Goal: Find specific page/section: Find specific page/section

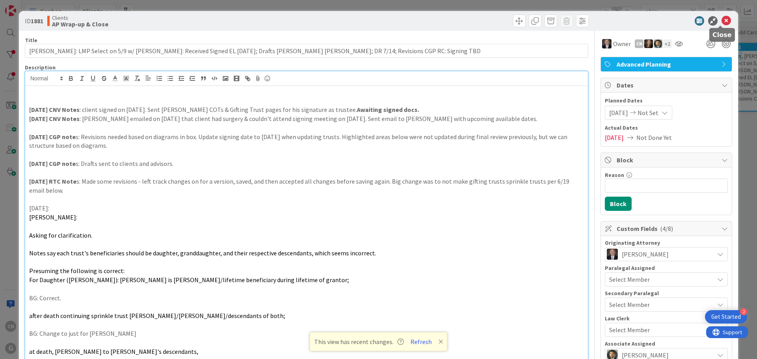
click at [722, 20] on icon at bounding box center [725, 20] width 9 height 9
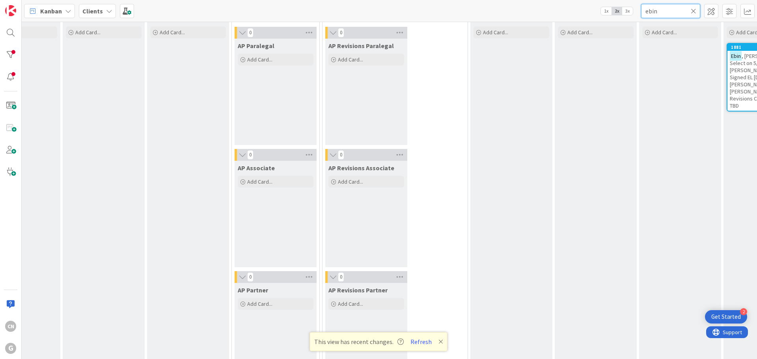
drag, startPoint x: 664, startPoint y: 10, endPoint x: 598, endPoint y: 13, distance: 65.5
click at [598, 13] on div "Kanban Clients 1x 2x 3x ebin" at bounding box center [389, 11] width 735 height 22
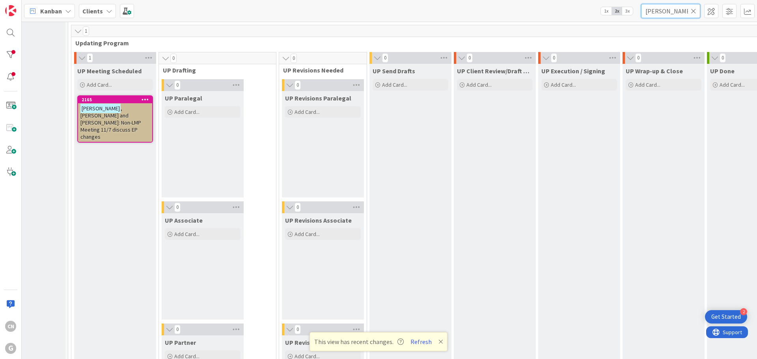
scroll to position [1130, 13]
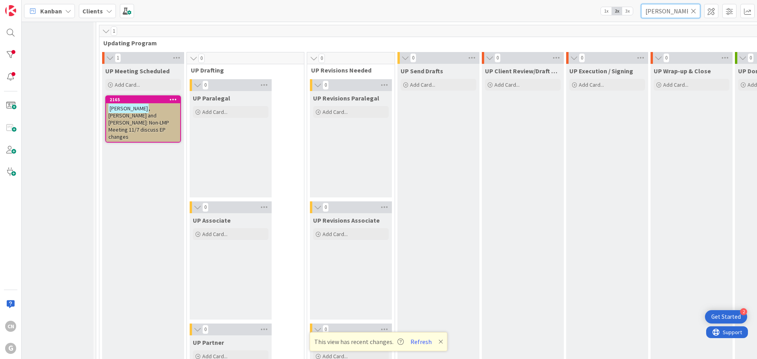
type input "[PERSON_NAME]"
click at [158, 115] on span ", [PERSON_NAME] and [PERSON_NAME]: Non-LMP Meeting 11/7 discuss EP changes" at bounding box center [138, 122] width 61 height 35
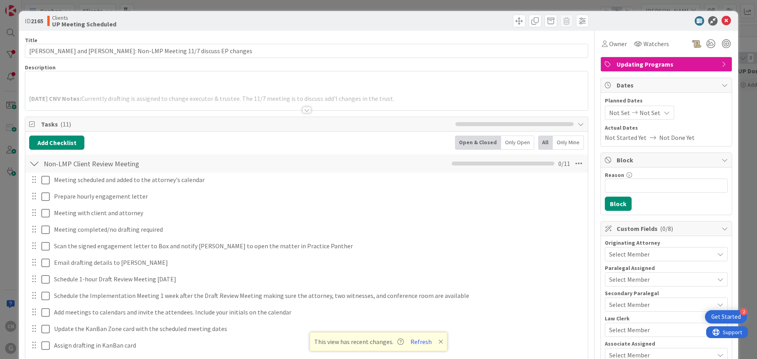
click at [303, 111] on div at bounding box center [306, 110] width 9 height 6
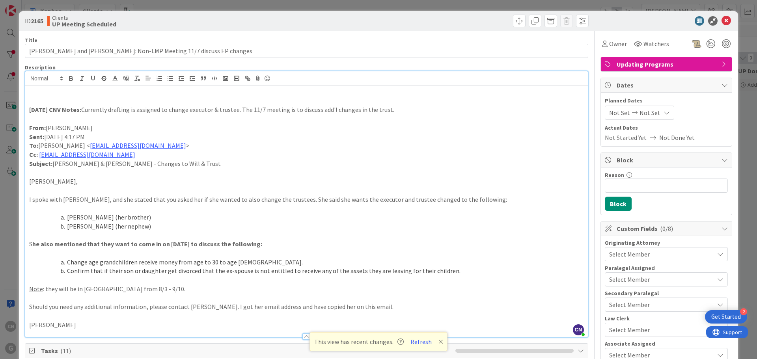
click at [425, 159] on p "Subject: [PERSON_NAME] & [PERSON_NAME] - Changes to Will & Trust" at bounding box center [306, 163] width 555 height 9
click at [721, 25] on icon at bounding box center [725, 20] width 9 height 9
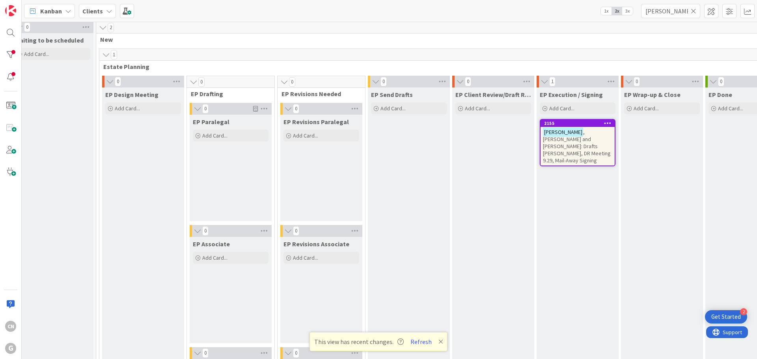
scroll to position [0, 13]
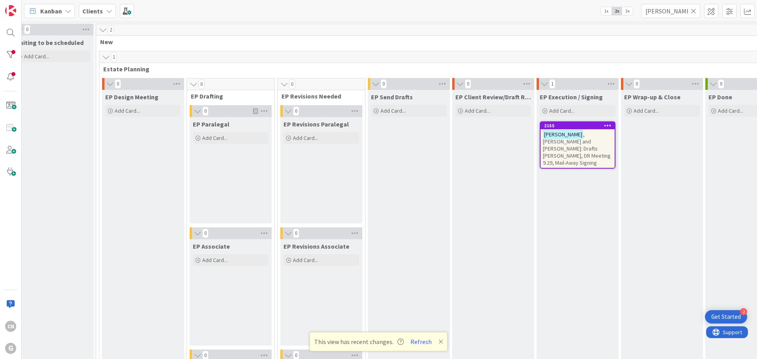
click at [582, 149] on span ", [PERSON_NAME] and [PERSON_NAME]: Drafts [PERSON_NAME], DR Meeting 9.29, Mail-…" at bounding box center [577, 148] width 68 height 35
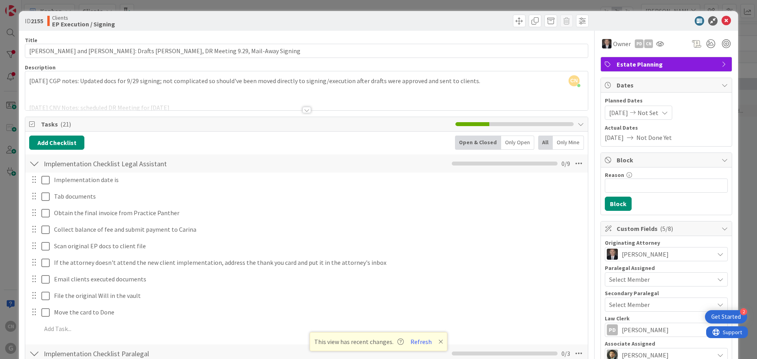
click at [303, 111] on div at bounding box center [306, 110] width 9 height 6
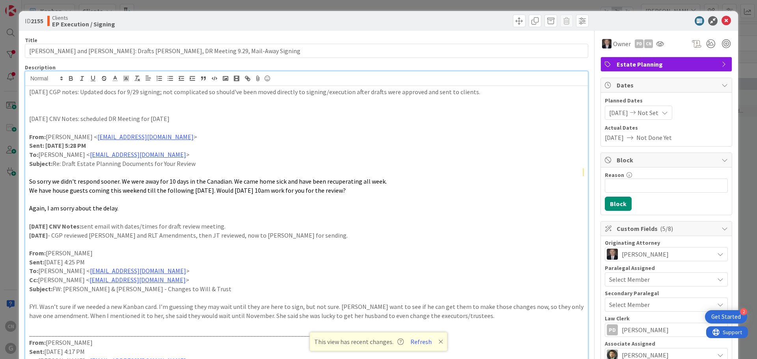
click at [34, 107] on p at bounding box center [306, 109] width 555 height 9
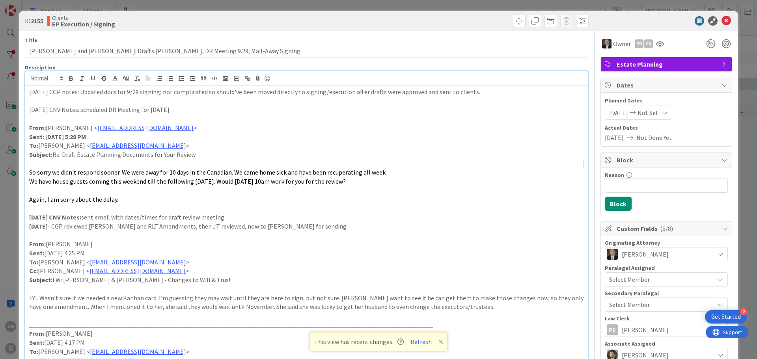
click at [28, 92] on div "[DATE] CGP notes: Updated docs for 9/29 signing; not complicated so should've b…" at bounding box center [306, 314] width 562 height 457
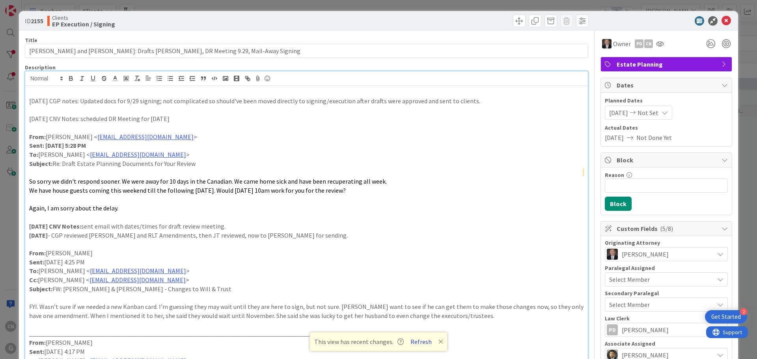
click at [420, 343] on button "Refresh" at bounding box center [421, 342] width 27 height 10
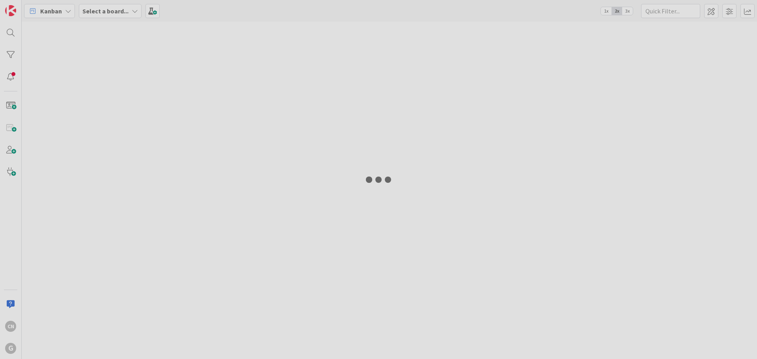
type input "[PERSON_NAME]"
